Goal: Navigation & Orientation: Find specific page/section

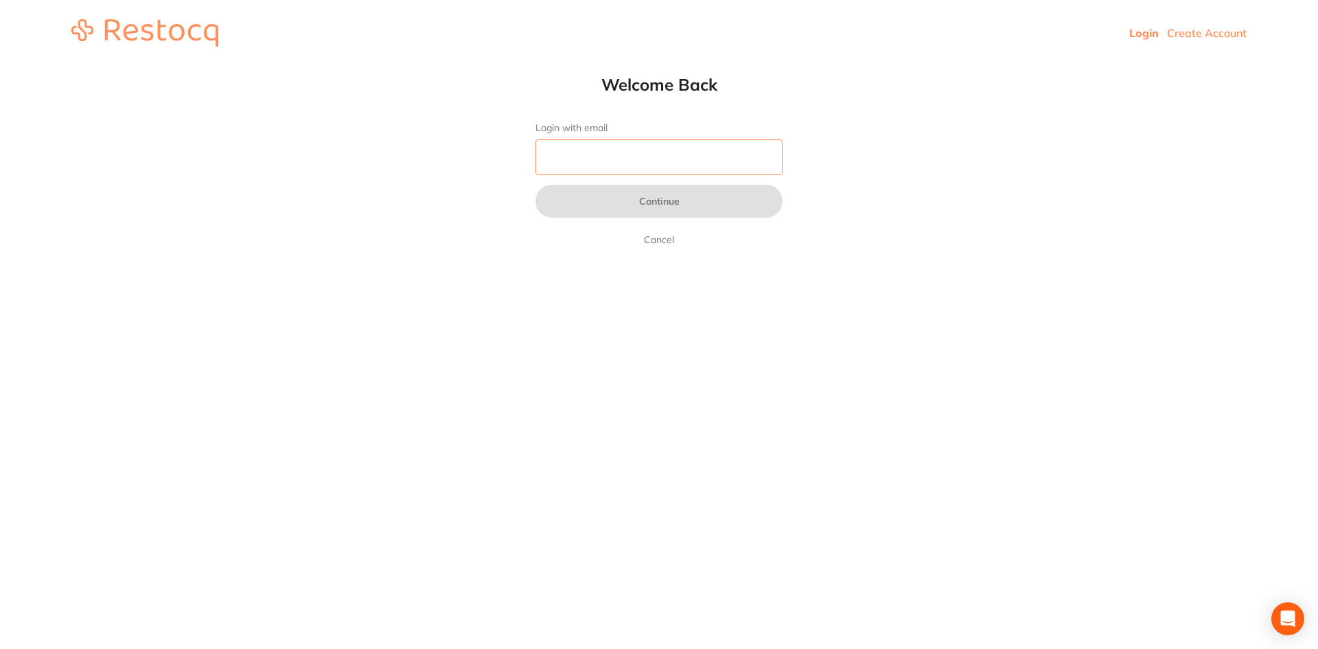
click at [580, 144] on input "Login with email" at bounding box center [658, 157] width 247 height 36
type input "[EMAIL_ADDRESS][DOMAIN_NAME]"
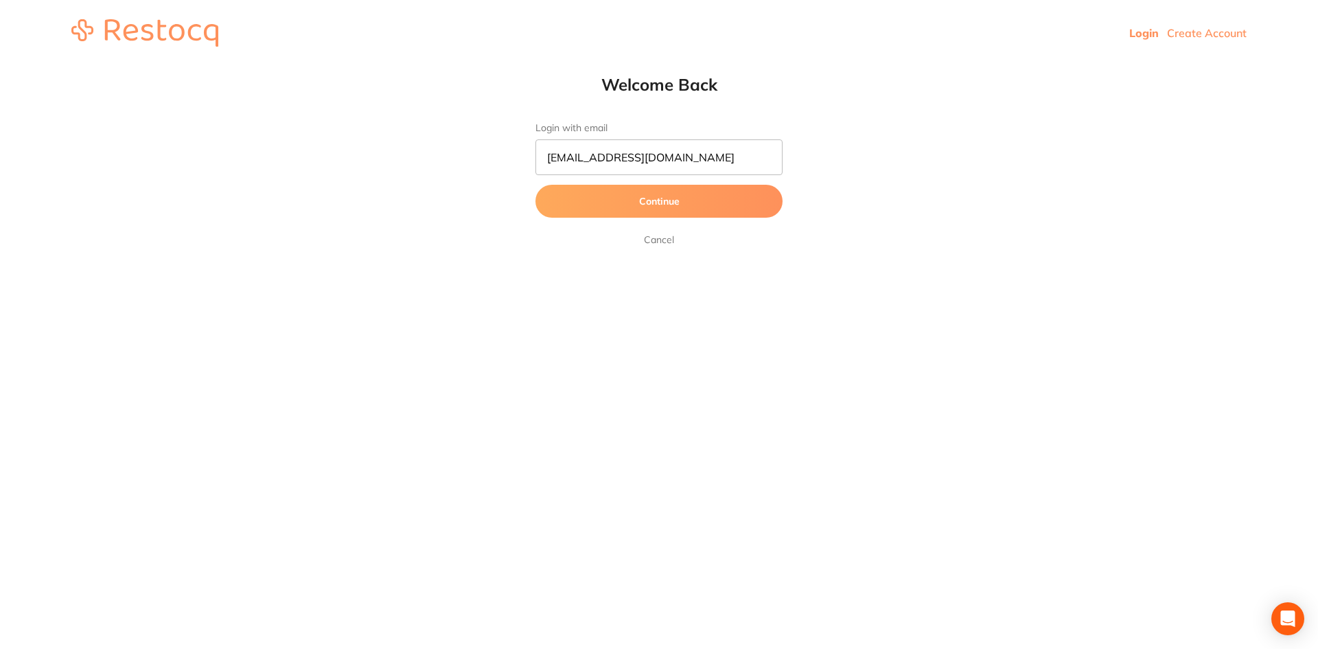
click at [631, 205] on button "Continue" at bounding box center [658, 201] width 247 height 33
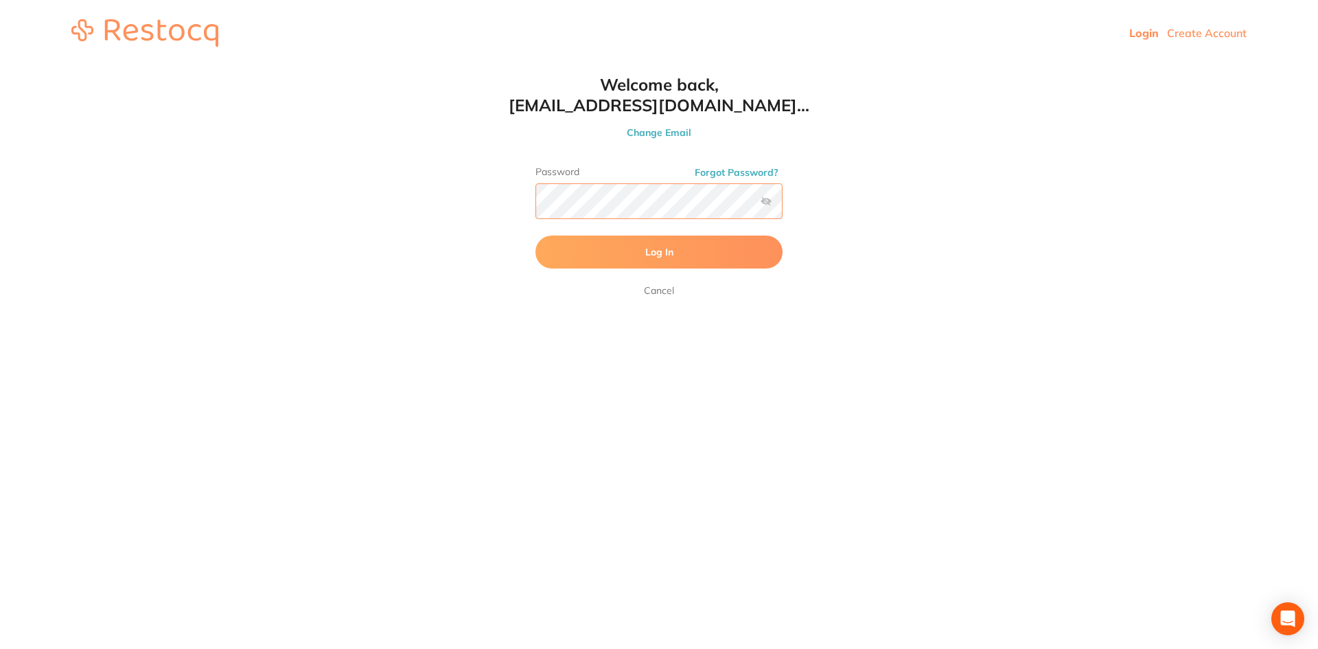
click at [535, 235] on button "Log In" at bounding box center [658, 251] width 247 height 33
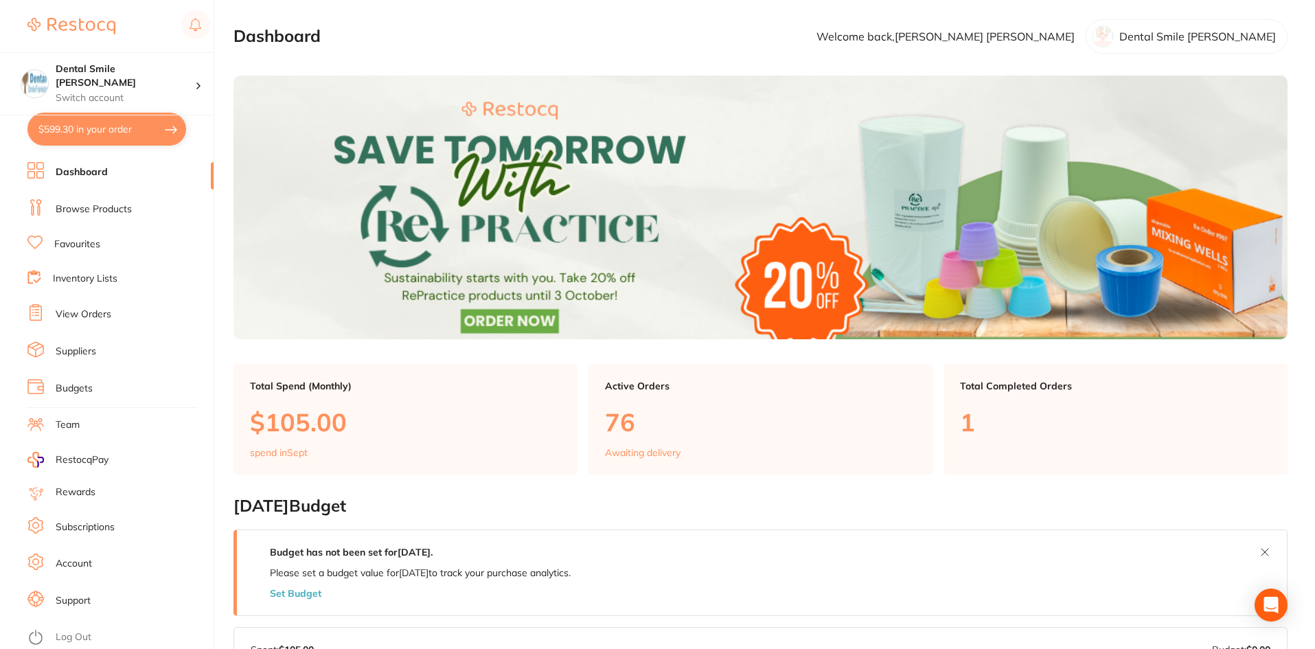
click at [94, 163] on li "Dashboard" at bounding box center [120, 172] width 186 height 21
click at [92, 170] on link "Dashboard" at bounding box center [82, 172] width 52 height 14
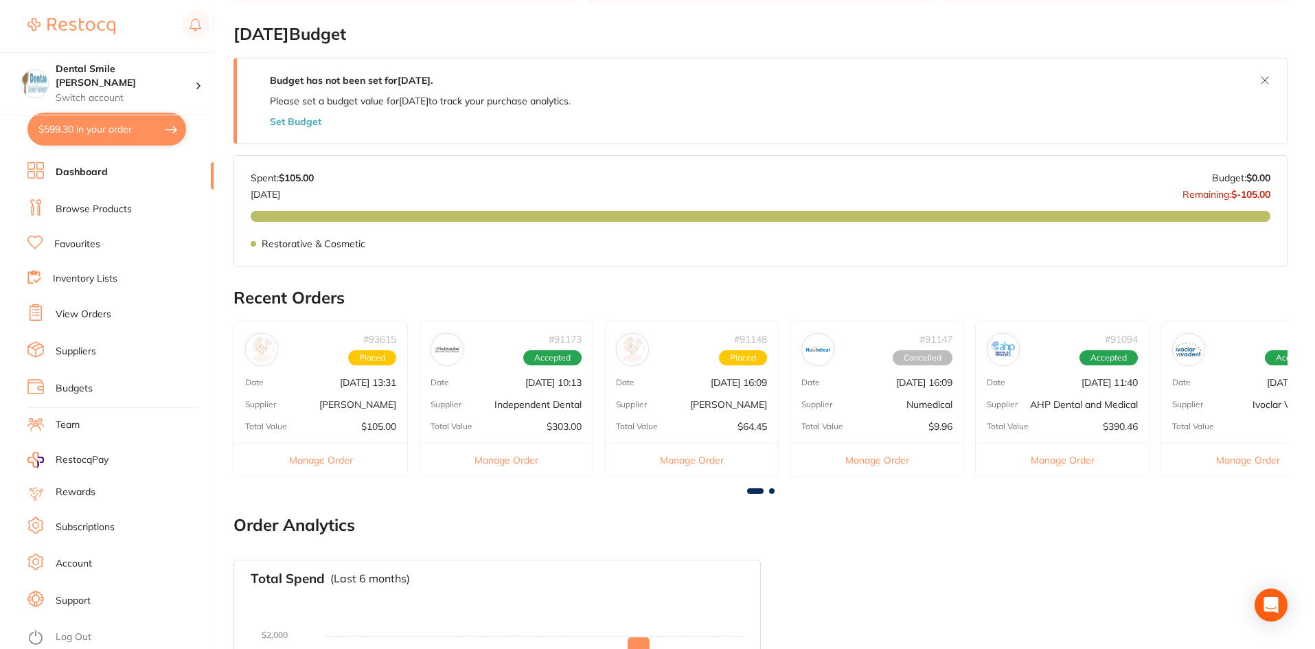
scroll to position [549, 0]
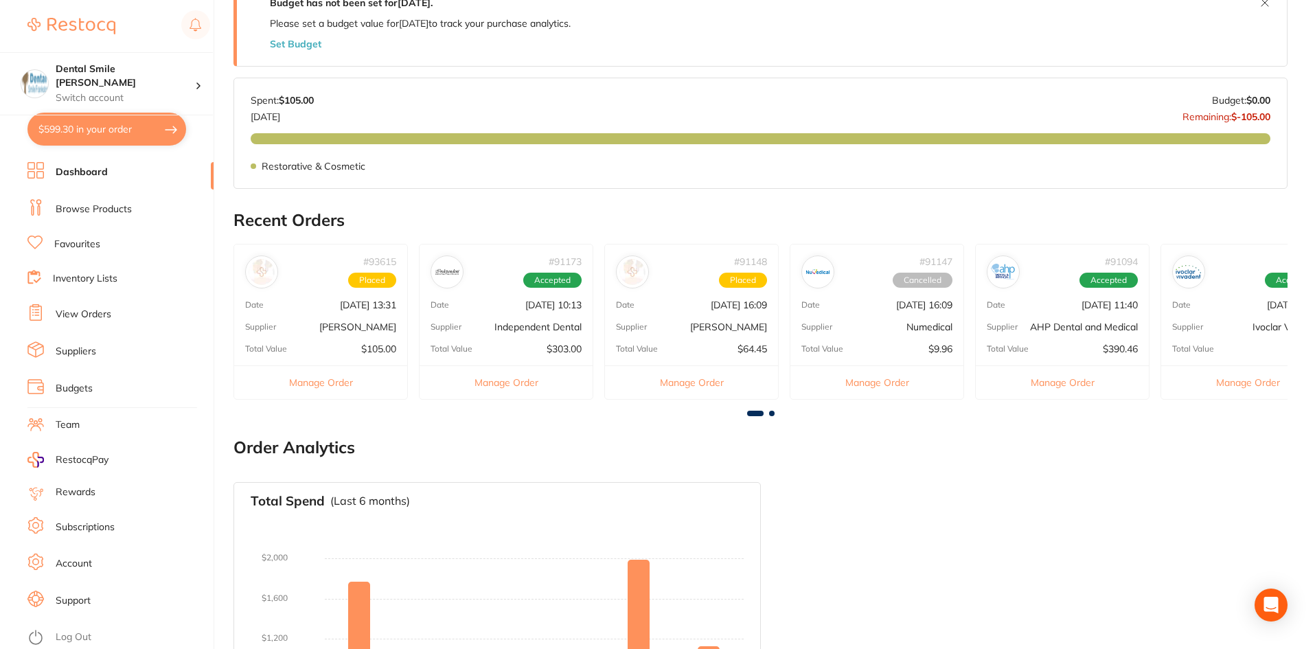
click at [357, 318] on div "# 93615 Placed Date [DATE] 13:31 Supplier [PERSON_NAME] Total Value $105.00 Man…" at bounding box center [320, 322] width 174 height 156
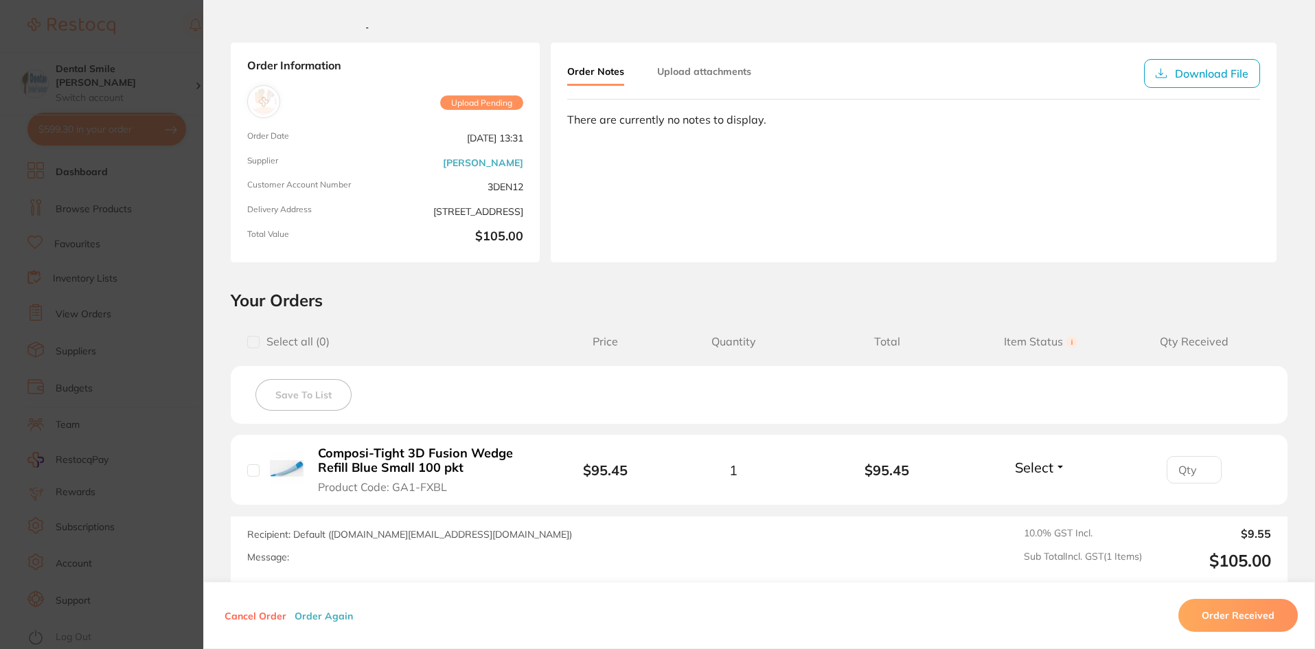
scroll to position [0, 0]
